Goal: Transaction & Acquisition: Purchase product/service

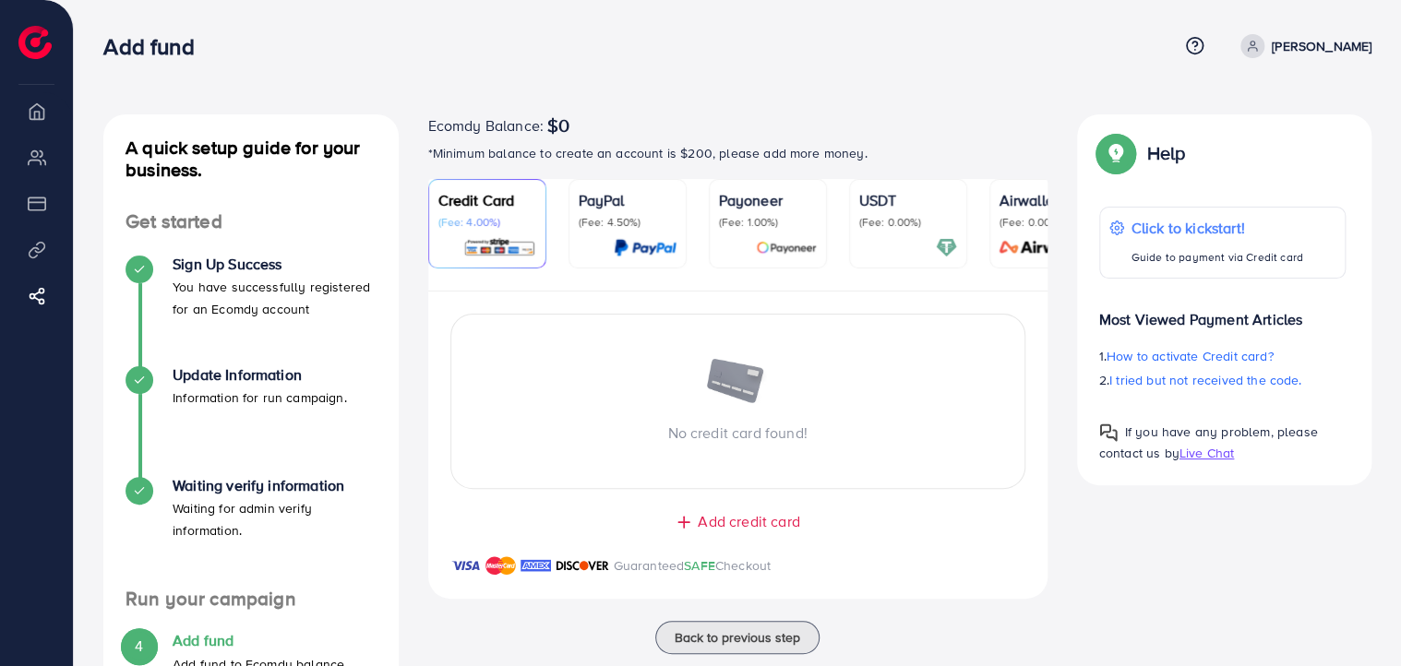
click at [1307, 48] on p "[PERSON_NAME]" at bounding box center [1322, 46] width 100 height 22
click at [1273, 94] on link "Log out" at bounding box center [1282, 111] width 175 height 42
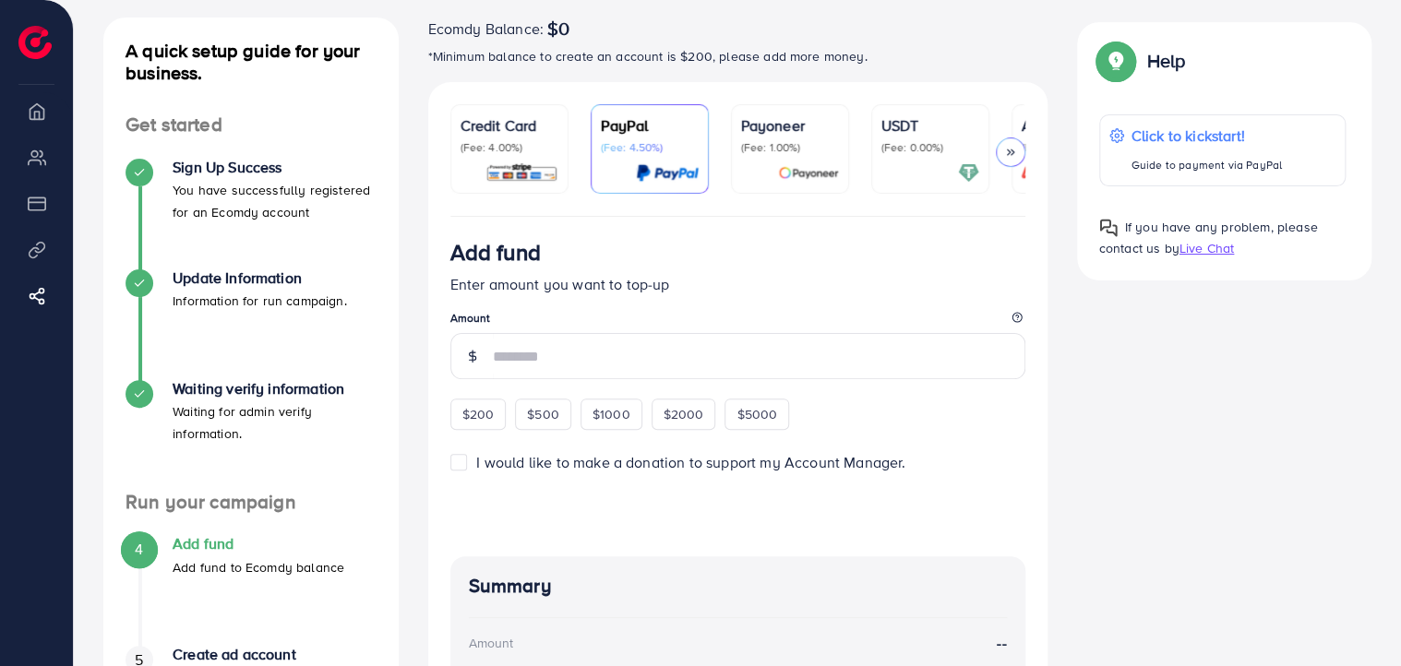
scroll to position [96, 0]
click at [509, 163] on img at bounding box center [521, 173] width 73 height 21
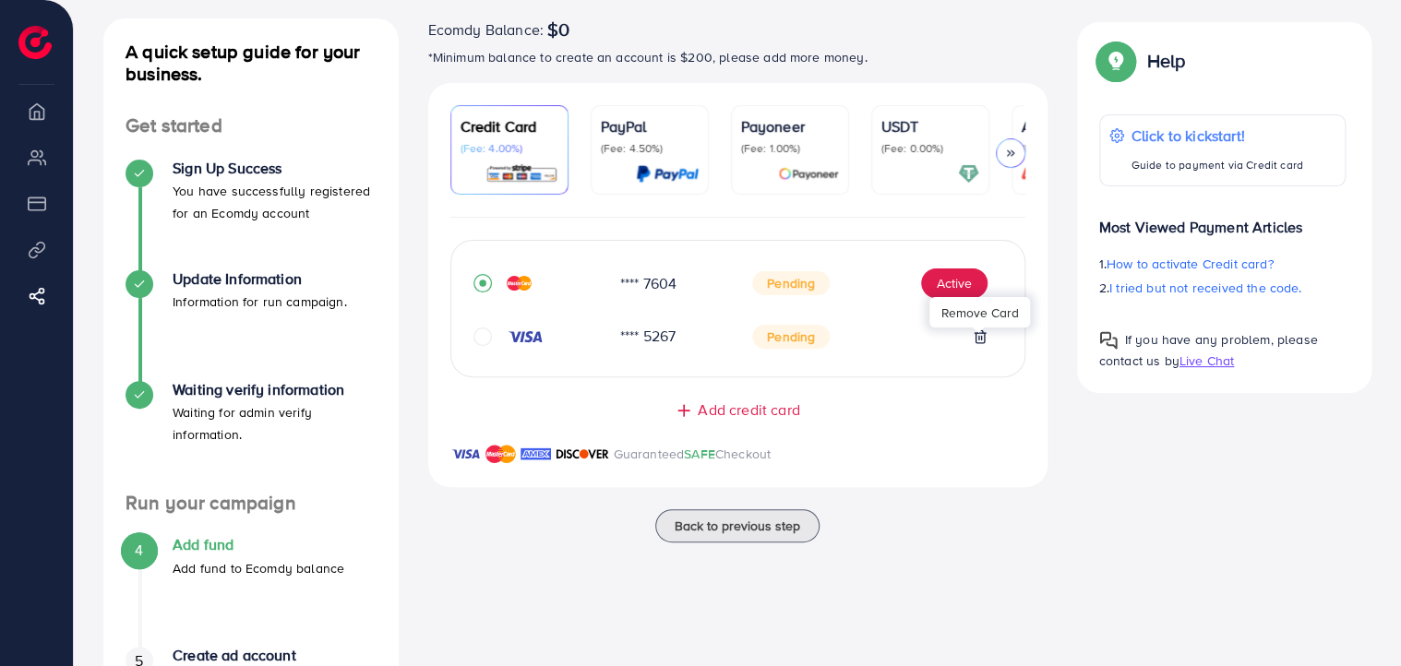
click at [985, 342] on icon at bounding box center [980, 336] width 15 height 15
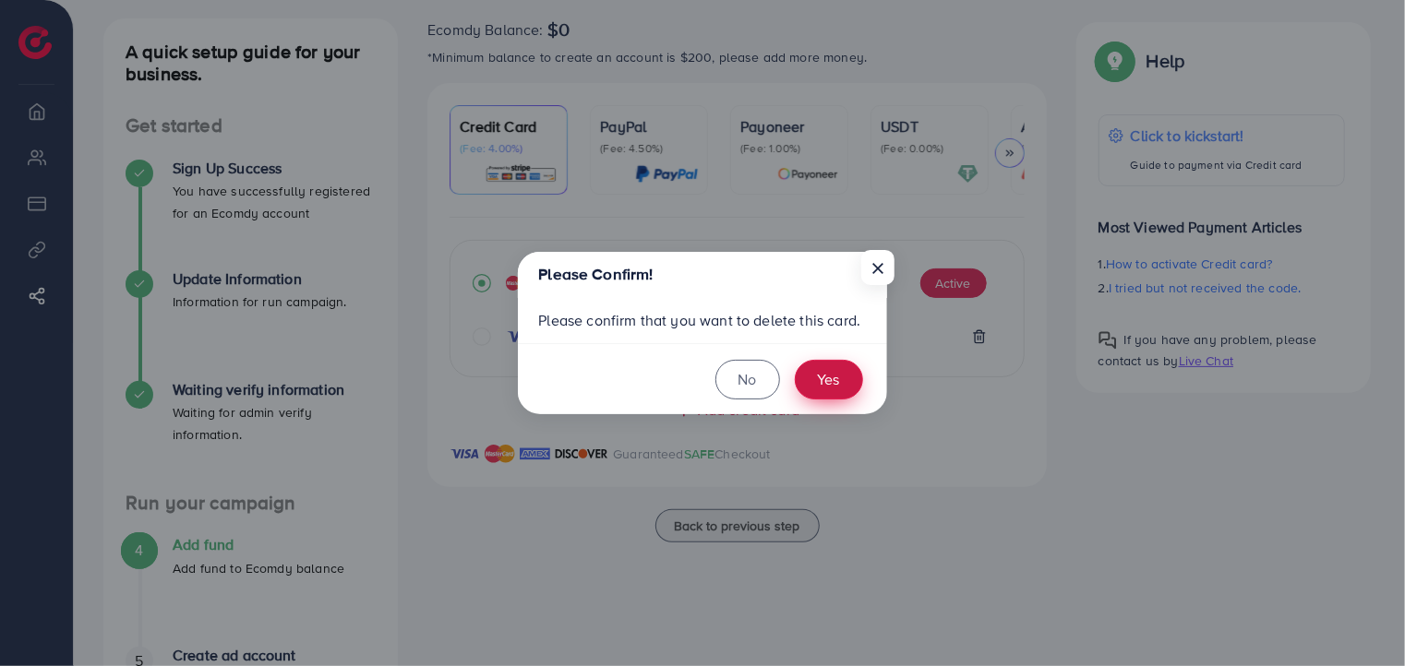
click at [836, 379] on button "Yes" at bounding box center [829, 380] width 68 height 40
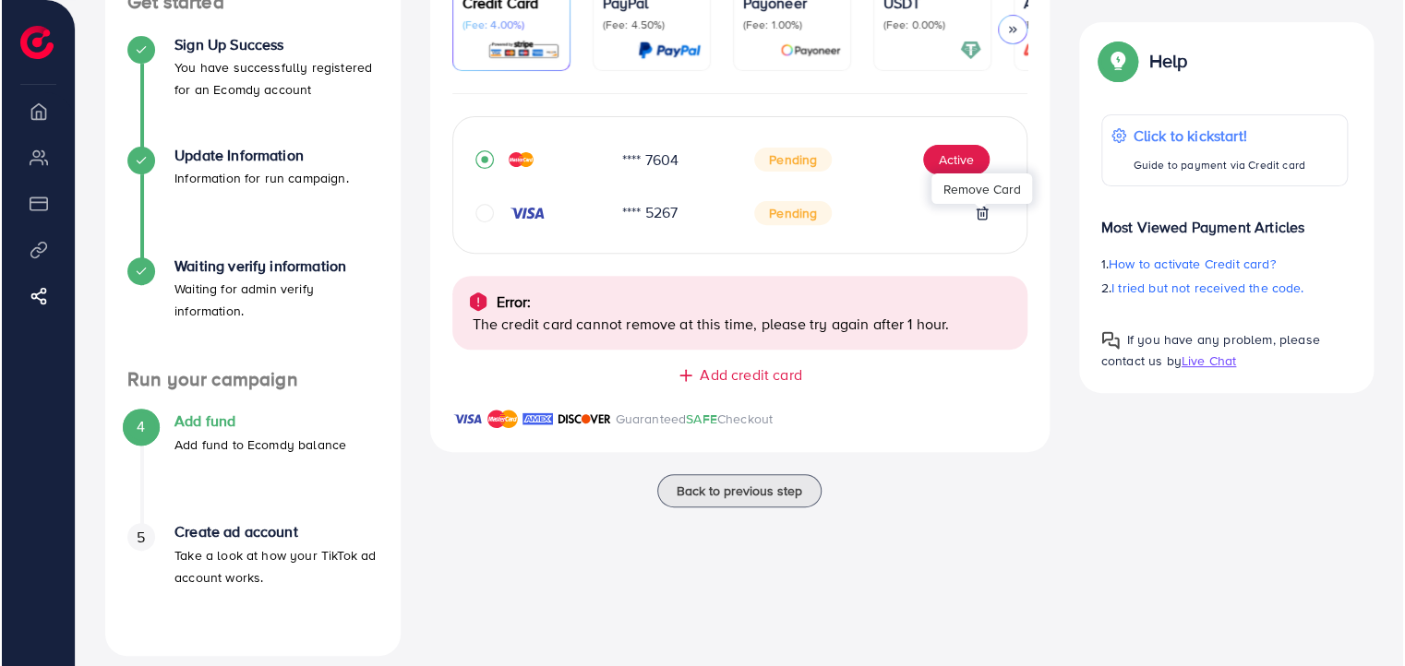
scroll to position [239, 0]
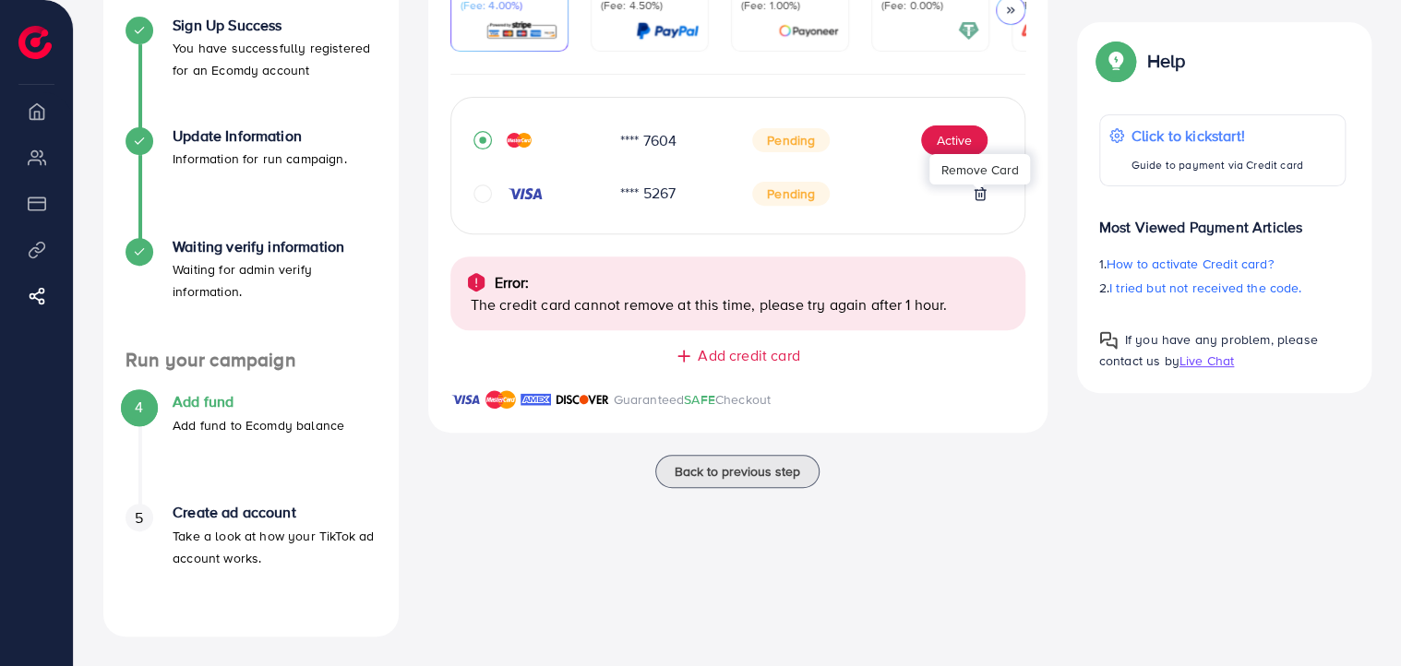
click at [912, 379] on div "Add credit card Guaranteed SAFE Checkout" at bounding box center [737, 389] width 619 height 88
click at [944, 141] on button "Active" at bounding box center [954, 141] width 66 height 30
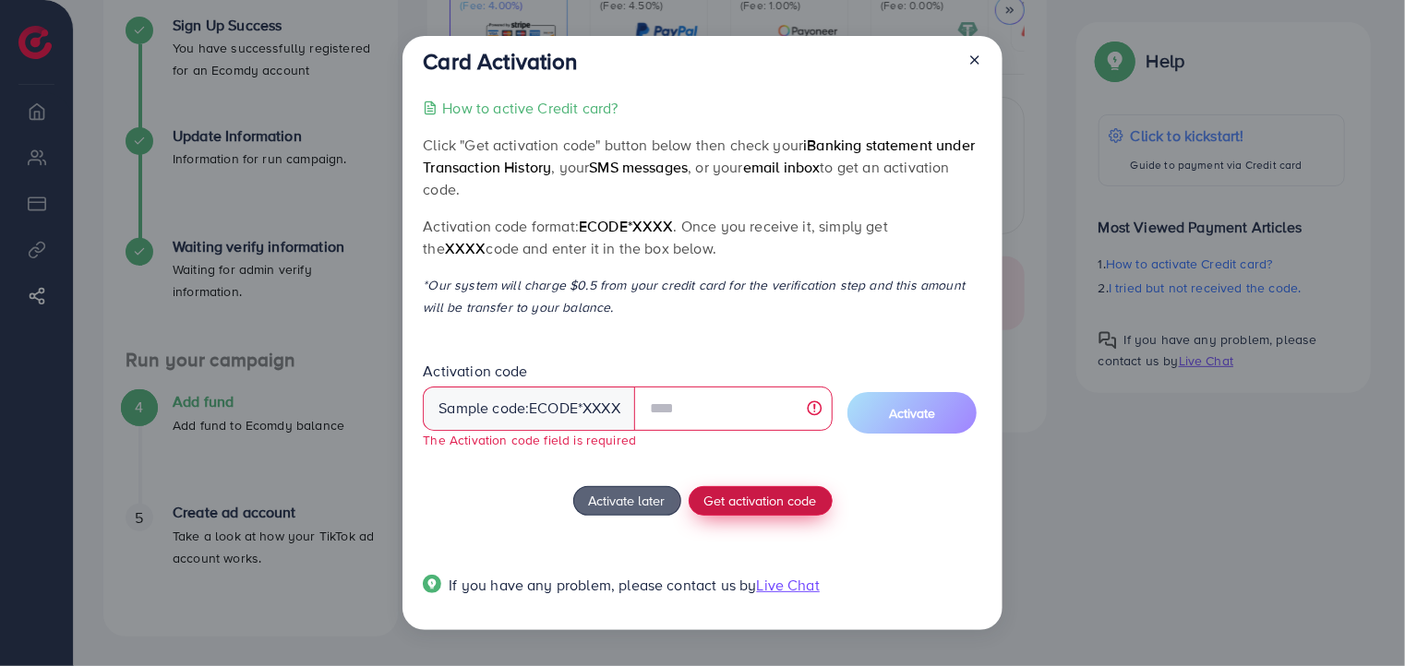
click at [751, 485] on div "How to active Credit card? Click "Get activation code" button below then check …" at bounding box center [702, 357] width 558 height 521
click at [579, 413] on div "Sample code: ecode *XXXX" at bounding box center [529, 409] width 212 height 44
click at [750, 507] on span "Get activation code" at bounding box center [760, 500] width 113 height 19
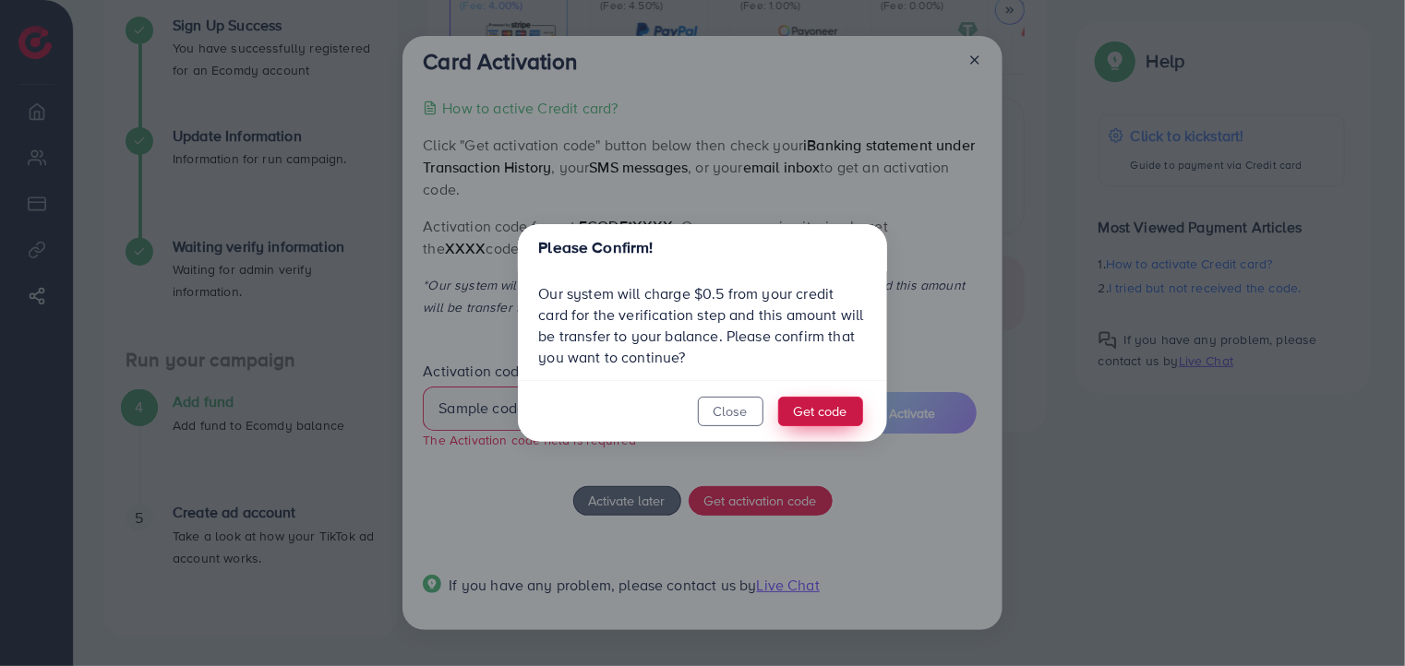
click at [816, 414] on button "Get code" at bounding box center [820, 412] width 85 height 30
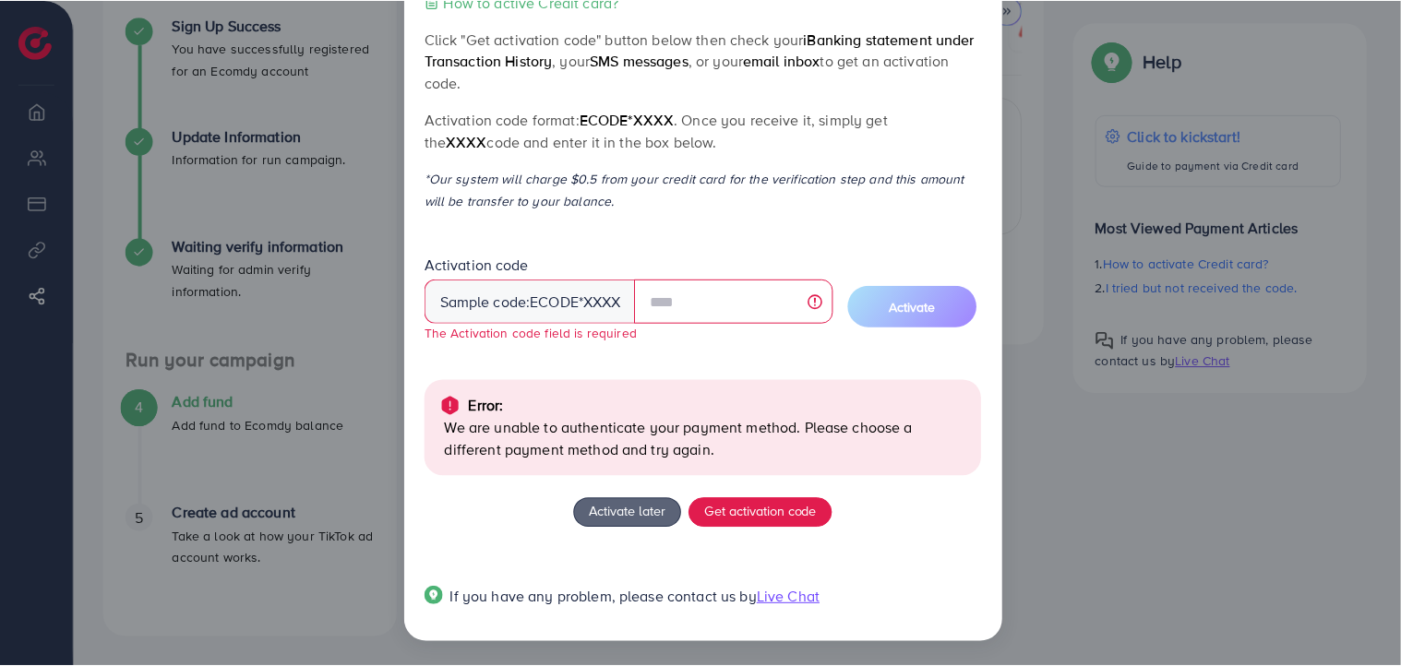
scroll to position [0, 0]
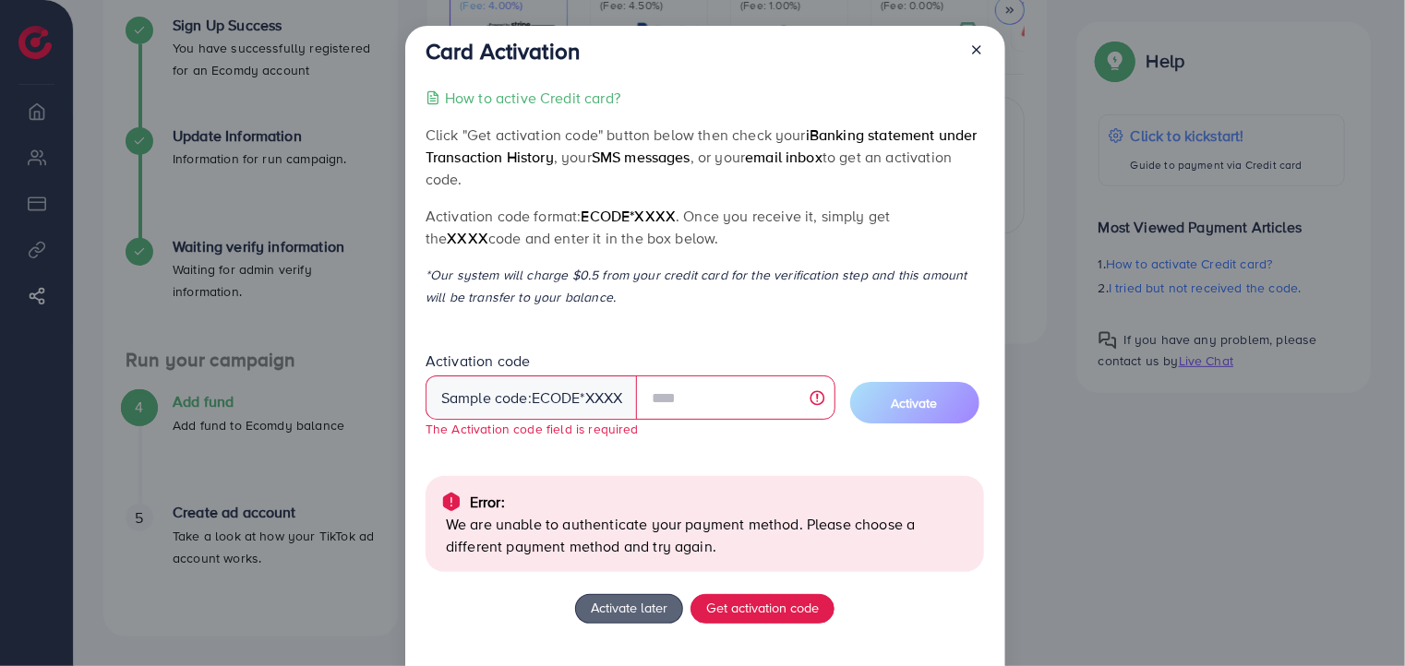
click at [975, 49] on line at bounding box center [976, 49] width 7 height 7
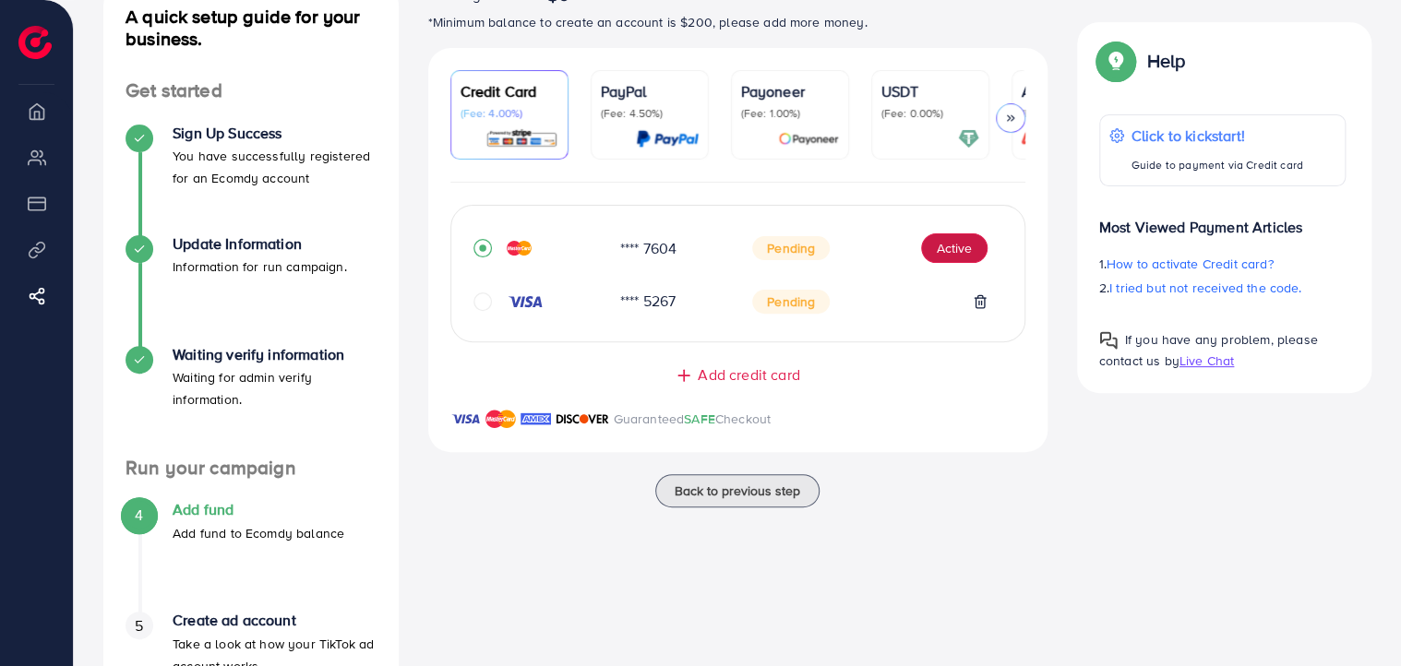
scroll to position [239, 0]
